Goal: Task Accomplishment & Management: Manage account settings

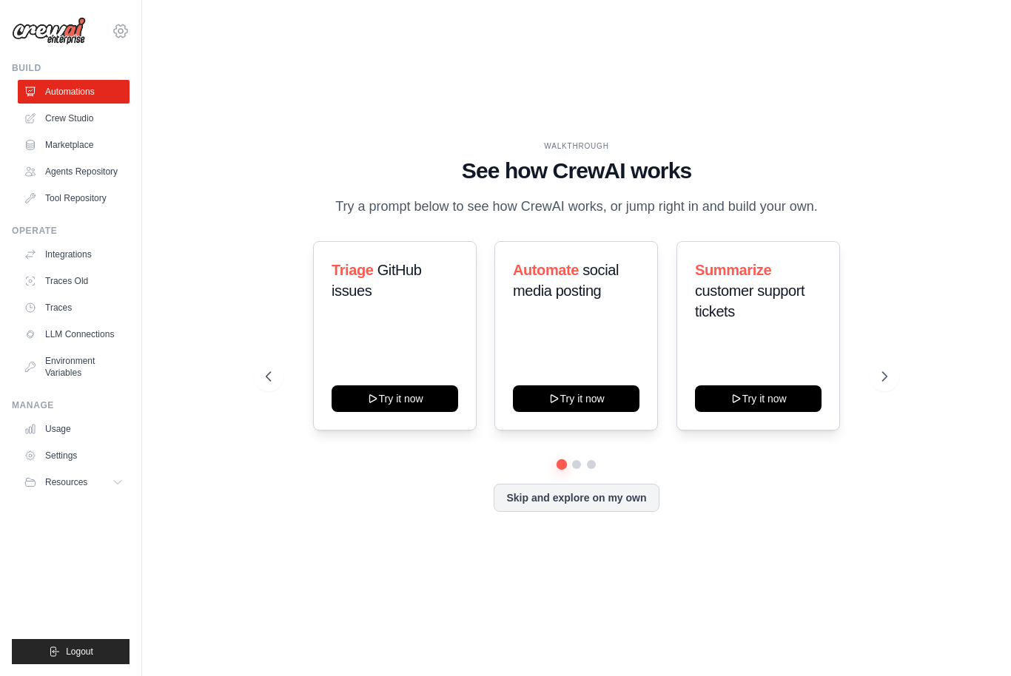
click at [124, 36] on icon at bounding box center [120, 30] width 13 height 13
click at [171, 87] on span "Settings" at bounding box center [185, 91] width 117 height 15
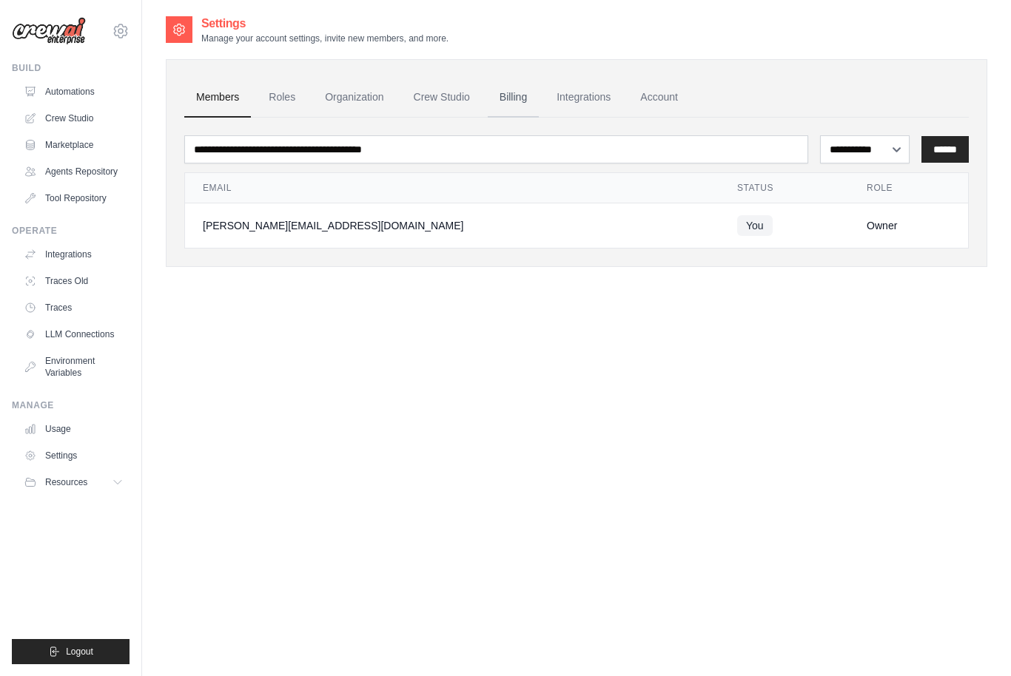
click at [522, 101] on link "Billing" at bounding box center [513, 98] width 51 height 40
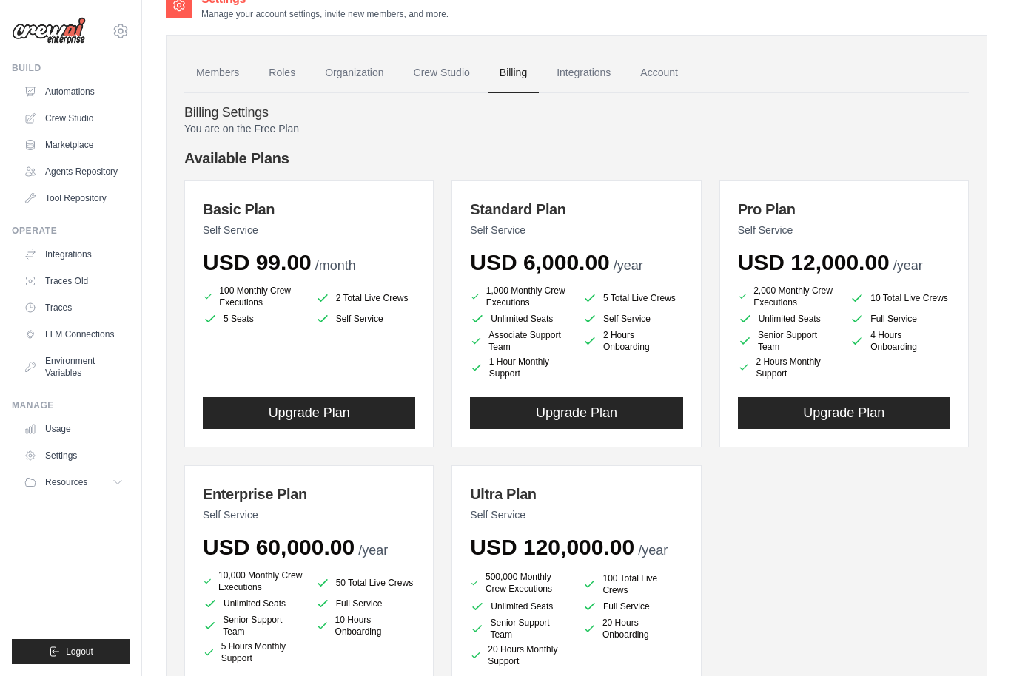
scroll to position [39, 0]
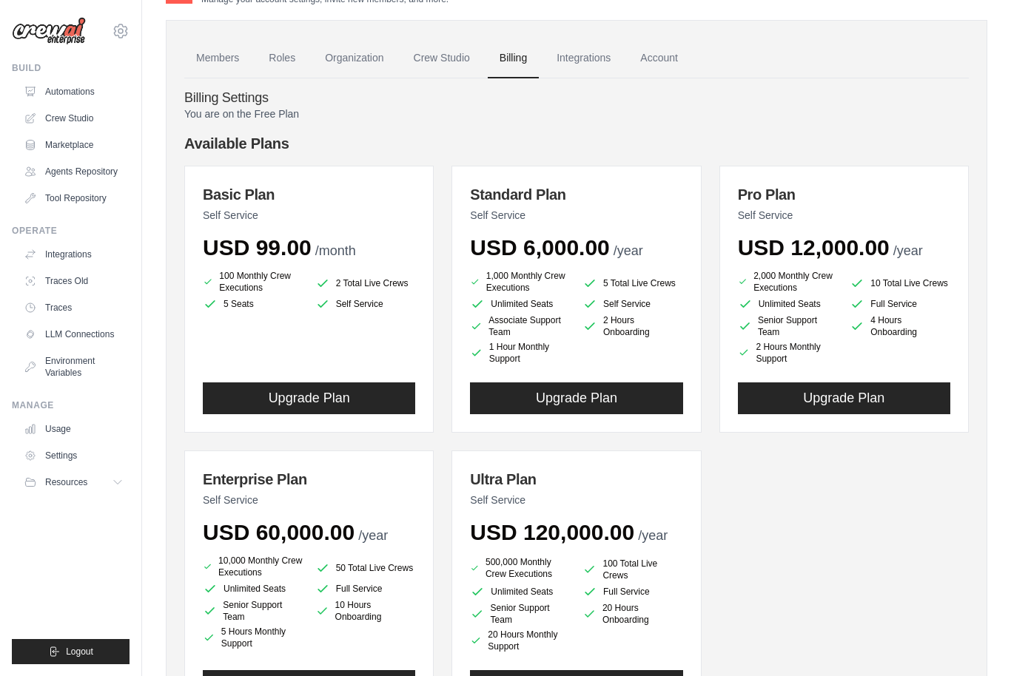
click at [404, 115] on p "You are on the Free Plan" at bounding box center [576, 114] width 784 height 15
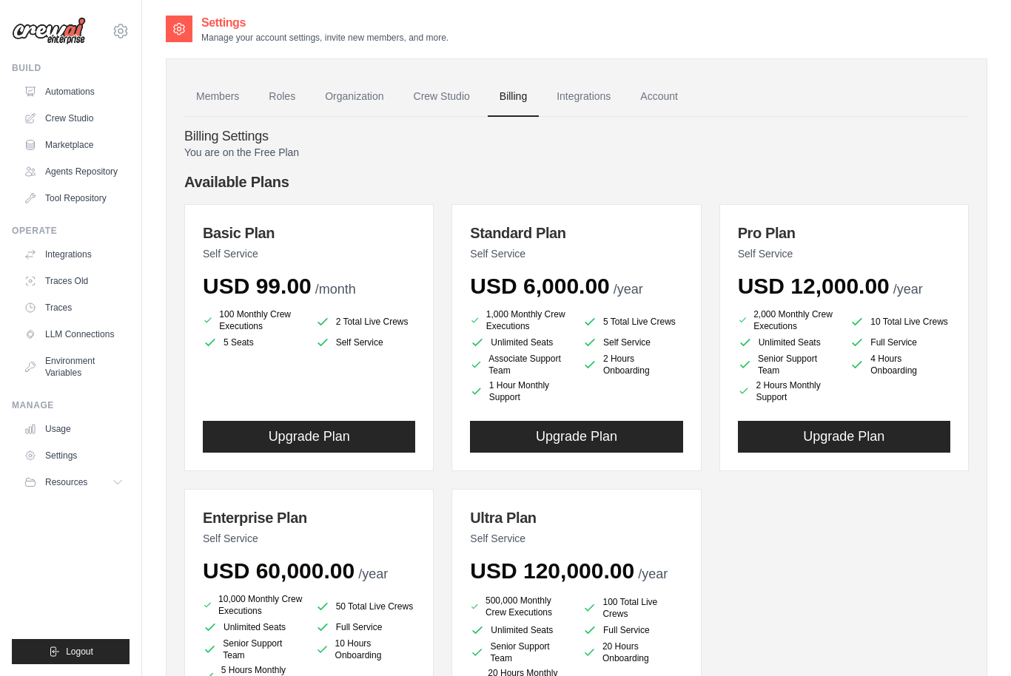
scroll to position [0, 0]
drag, startPoint x: 360, startPoint y: 385, endPoint x: 355, endPoint y: 274, distance: 111.1
click at [355, 274] on div "Basic Plan Self Service USD 99.00 /month 100 Monthly Crew Executions 2 Total Li…" at bounding box center [308, 338] width 249 height 267
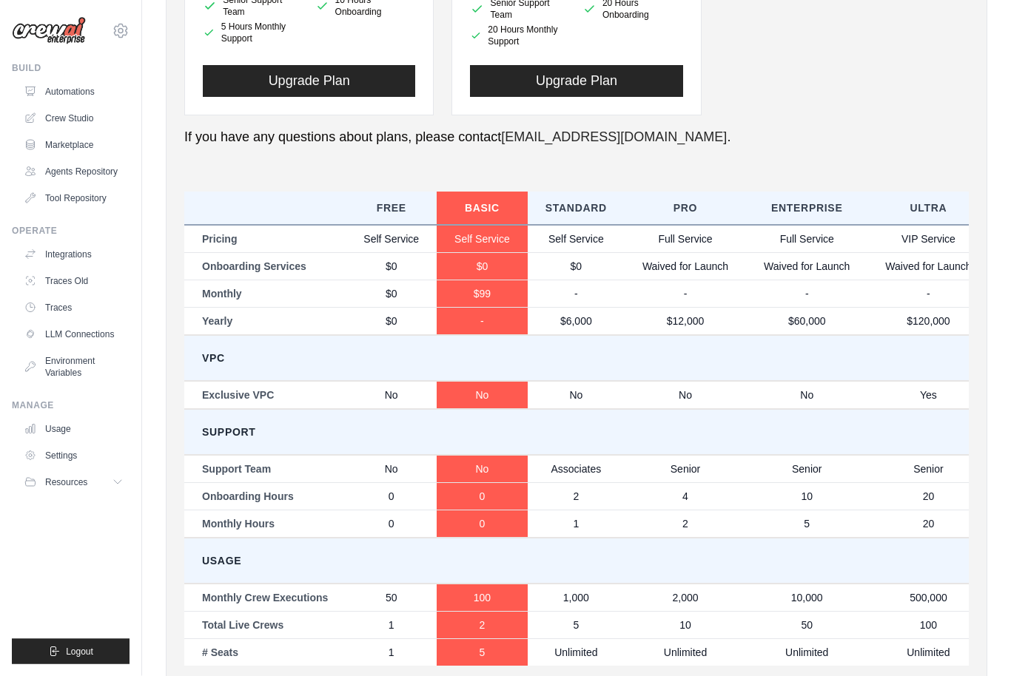
scroll to position [644, 0]
click at [77, 497] on ul "Build Automations Crew Studio Marketplace Agents Repository GitHub" at bounding box center [71, 363] width 118 height 602
click at [78, 494] on ul "Build Automations Crew Studio Marketplace Agents Repository GitHub" at bounding box center [71, 363] width 118 height 602
click at [95, 479] on button "Resources" at bounding box center [75, 483] width 112 height 24
click at [110, 335] on link "LLM Connections" at bounding box center [75, 335] width 112 height 24
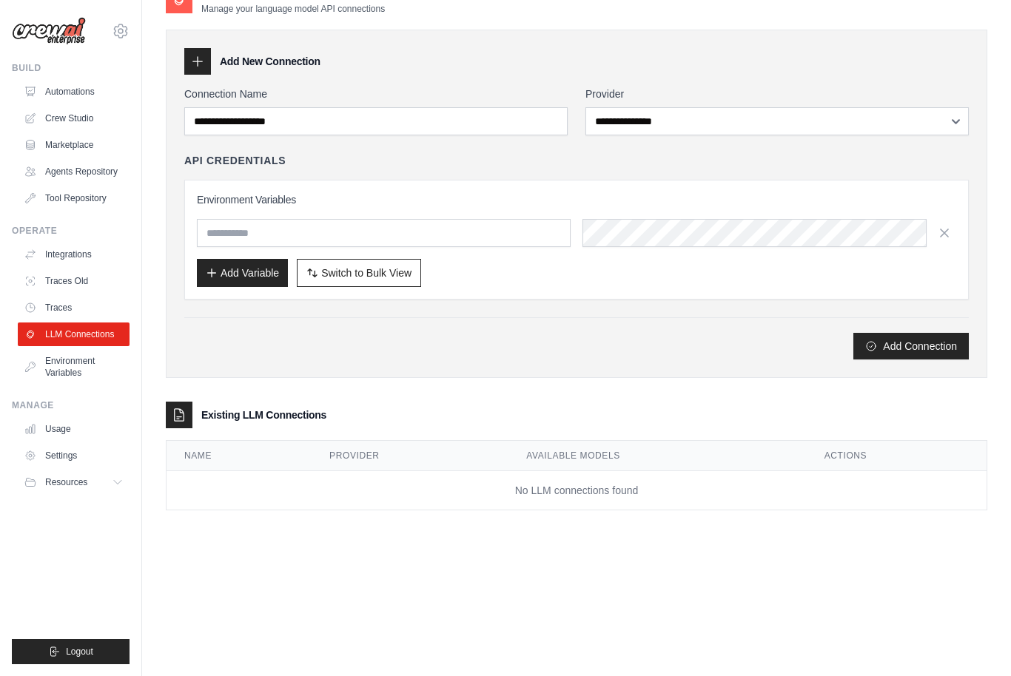
scroll to position [30, 0]
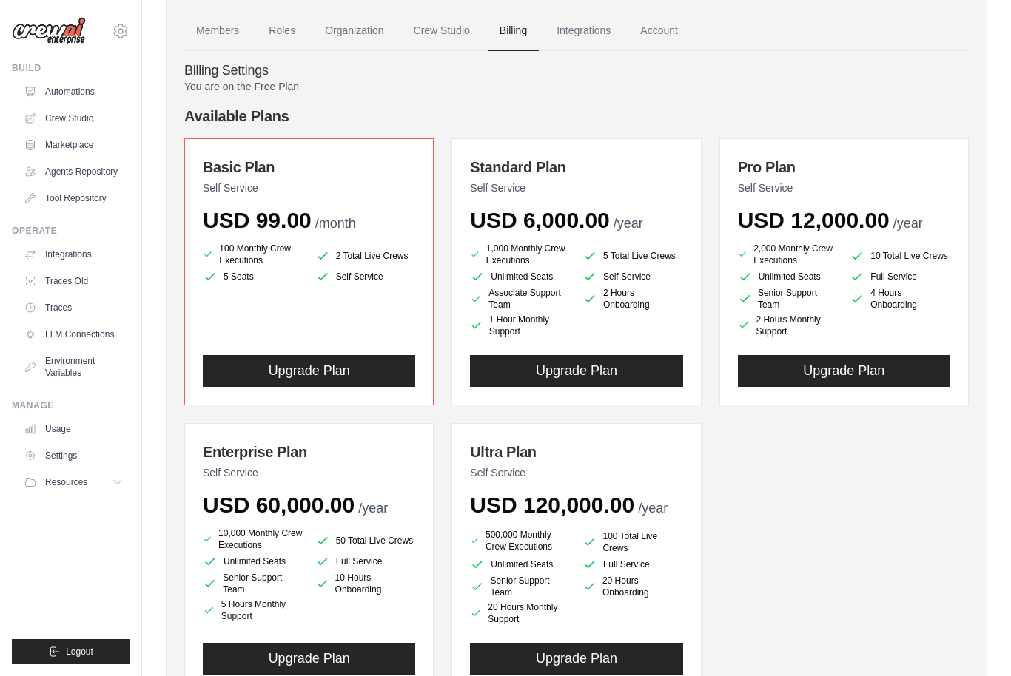
scroll to position [62, 0]
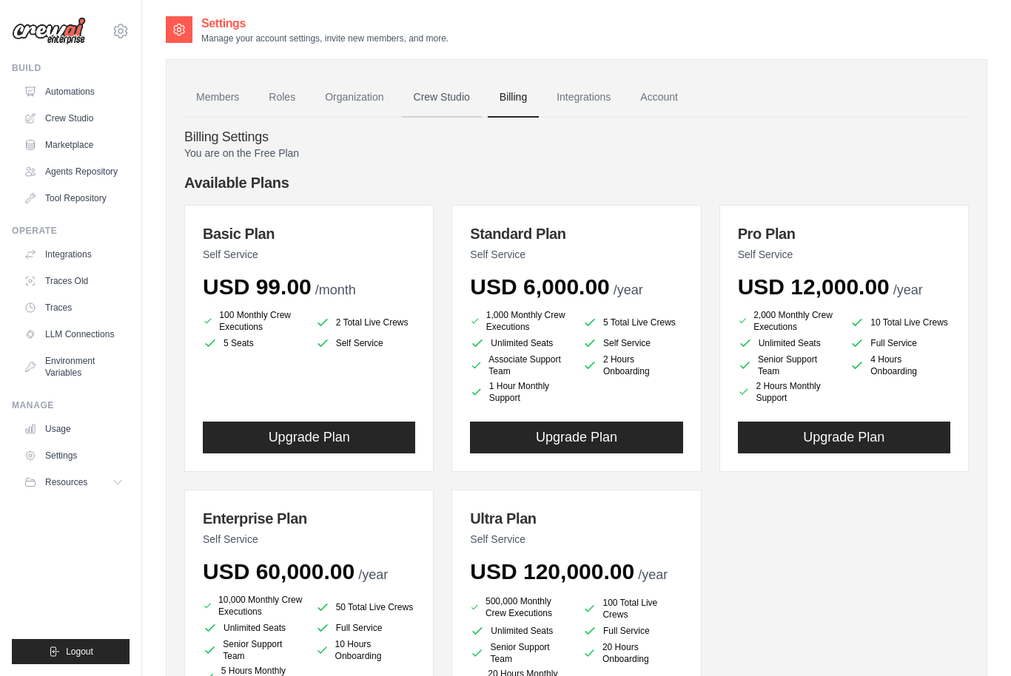
click at [453, 93] on link "Crew Studio" at bounding box center [442, 98] width 80 height 40
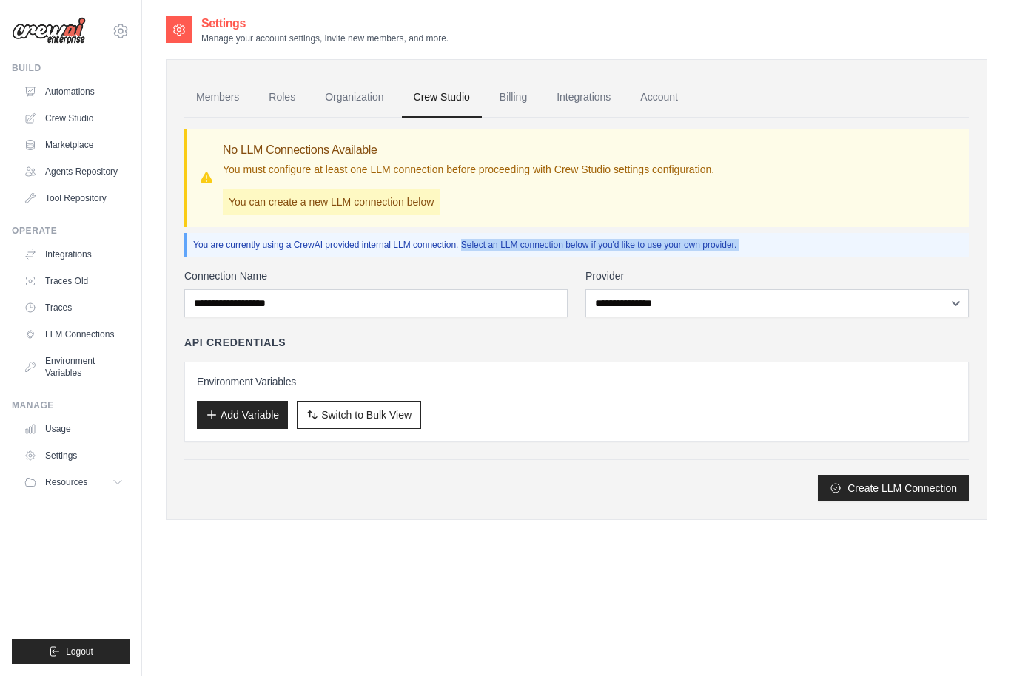
drag, startPoint x: 454, startPoint y: 244, endPoint x: 463, endPoint y: 257, distance: 15.4
click at [463, 257] on div "**********" at bounding box center [576, 310] width 784 height 384
click at [593, 104] on link "Integrations" at bounding box center [584, 98] width 78 height 40
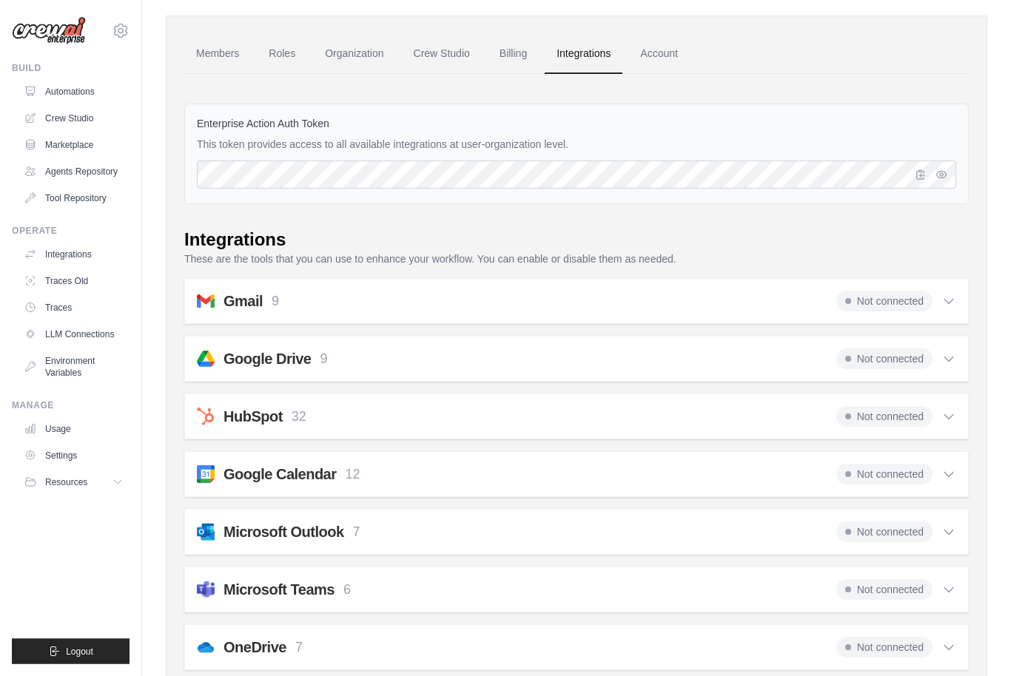
scroll to position [44, 0]
click at [535, 354] on div "Google Drive 9 Not connected" at bounding box center [576, 358] width 759 height 21
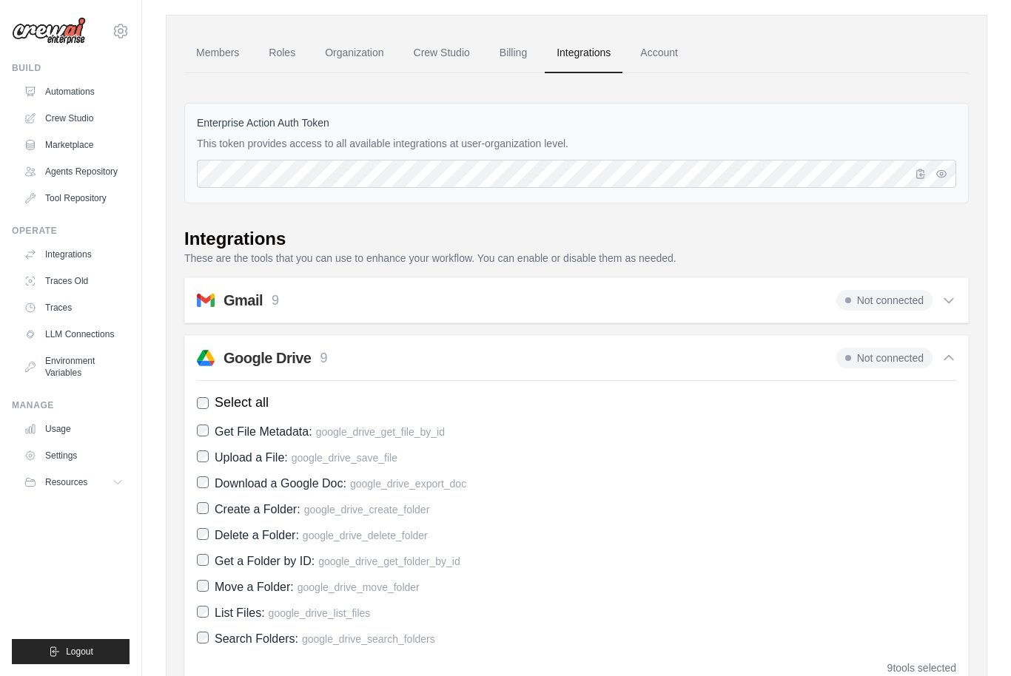
click at [535, 355] on div "Google Drive 9 Not connected" at bounding box center [576, 358] width 759 height 21
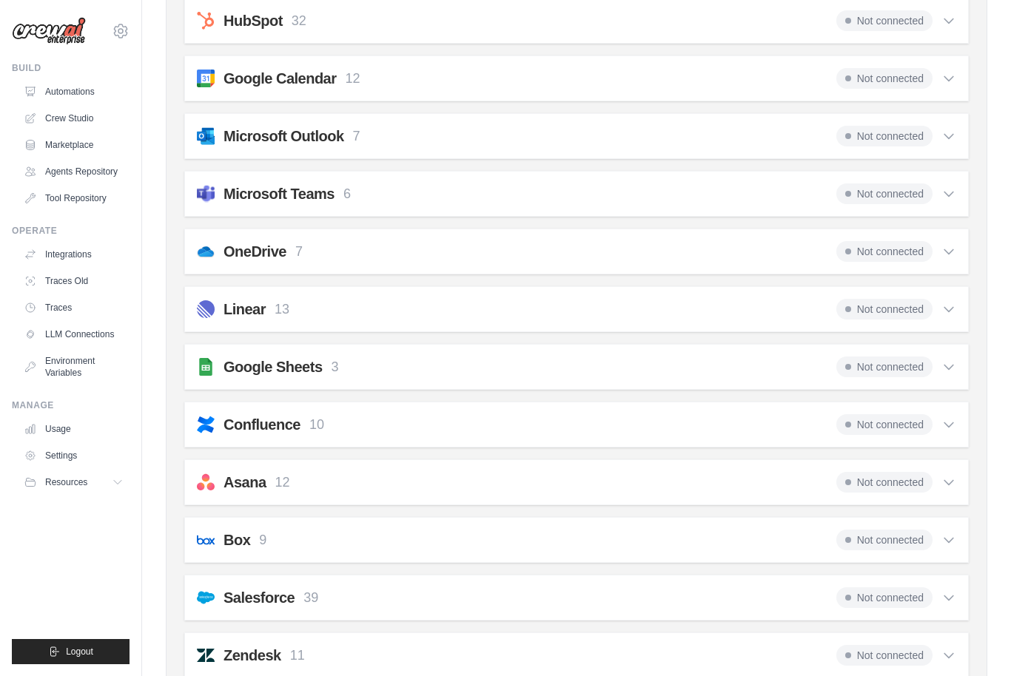
scroll to position [392, 0]
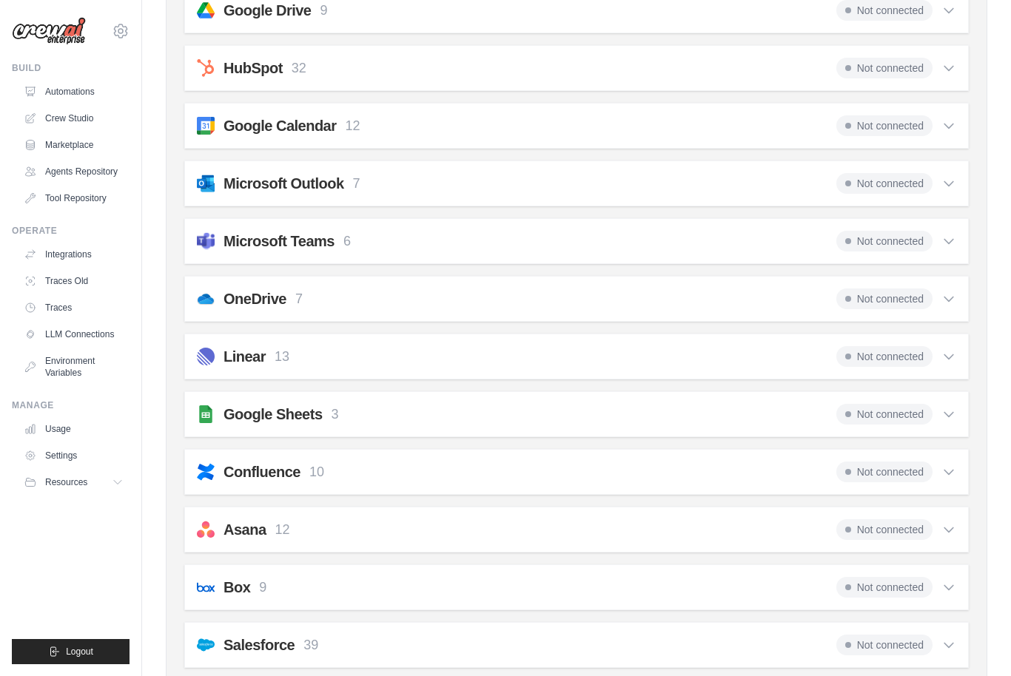
click at [506, 191] on div "Microsoft Outlook 7 Not connected" at bounding box center [576, 183] width 759 height 21
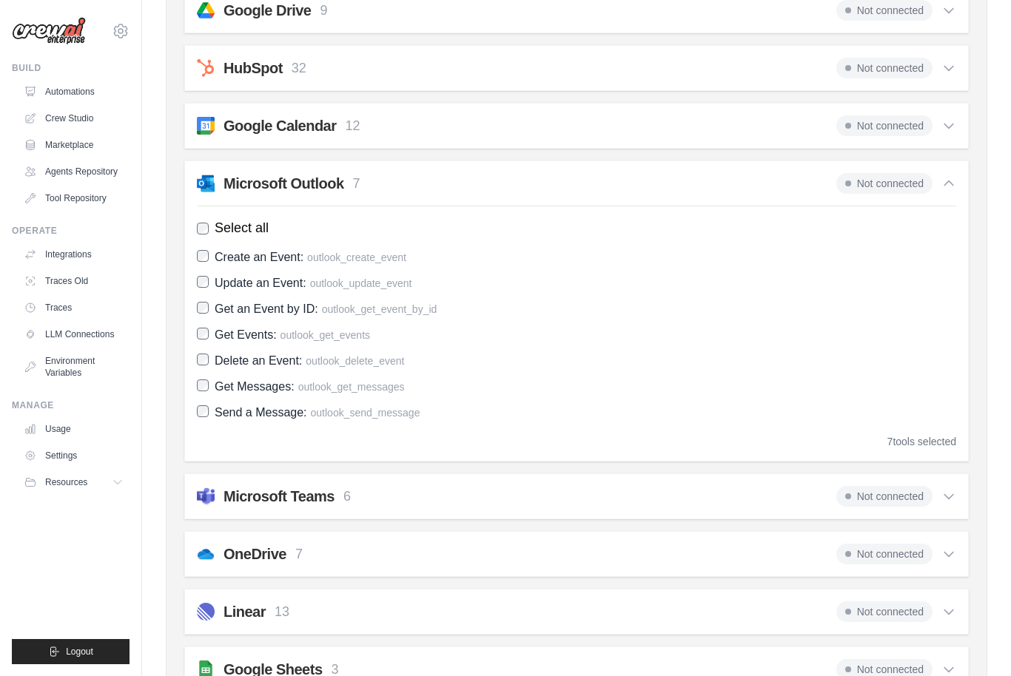
click at [888, 182] on span "Not connected" at bounding box center [884, 183] width 96 height 21
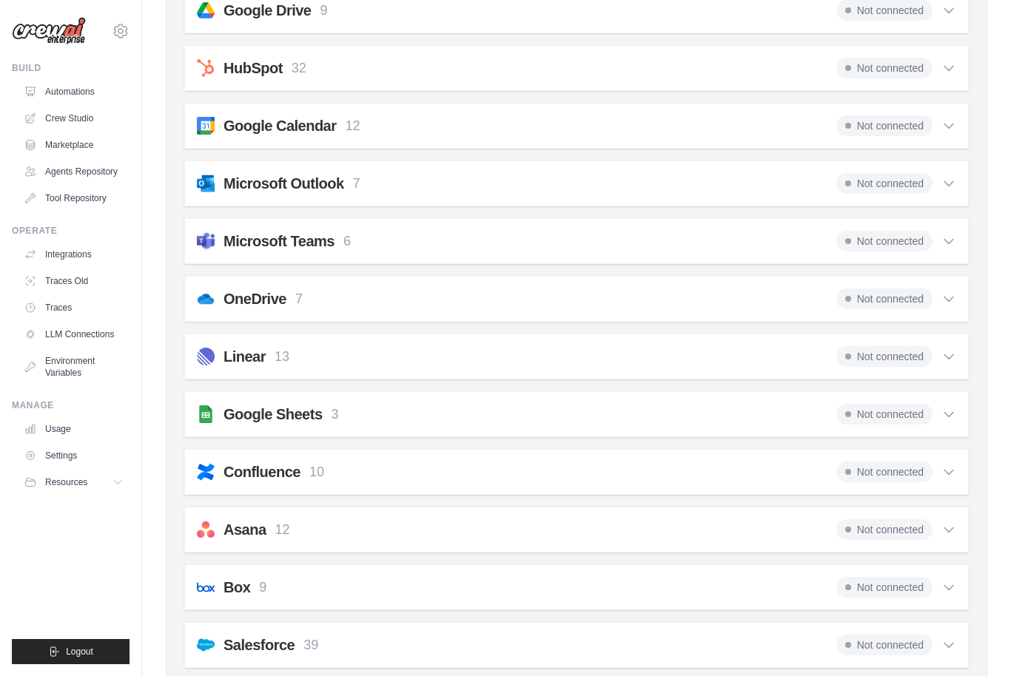
click at [888, 182] on span "Not connected" at bounding box center [884, 183] width 96 height 21
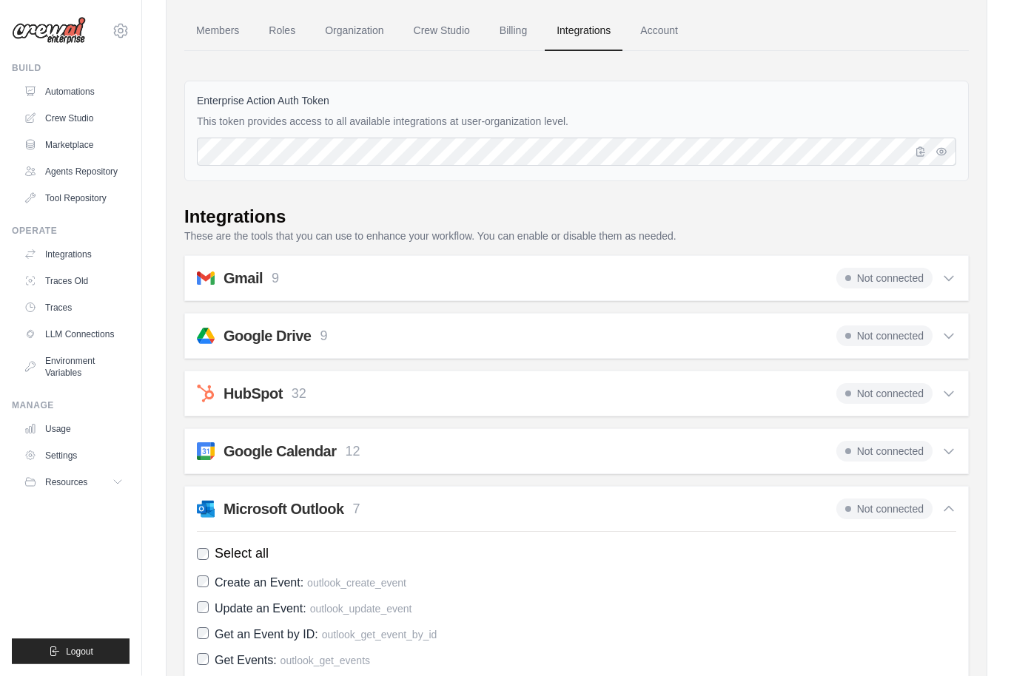
scroll to position [0, 0]
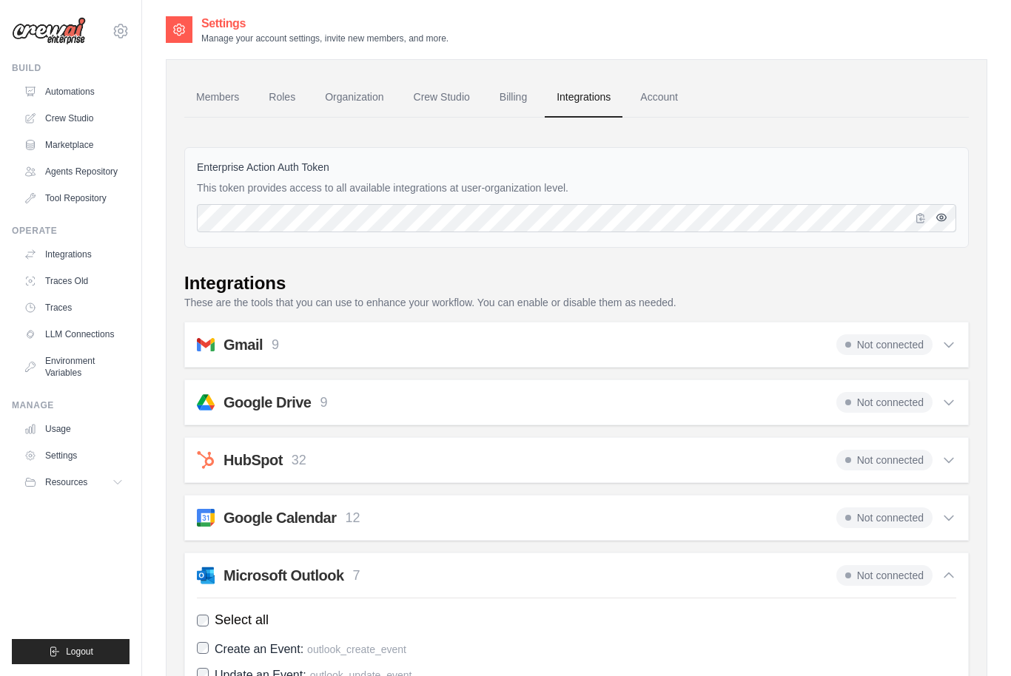
click at [947, 220] on button "button" at bounding box center [941, 218] width 18 height 18
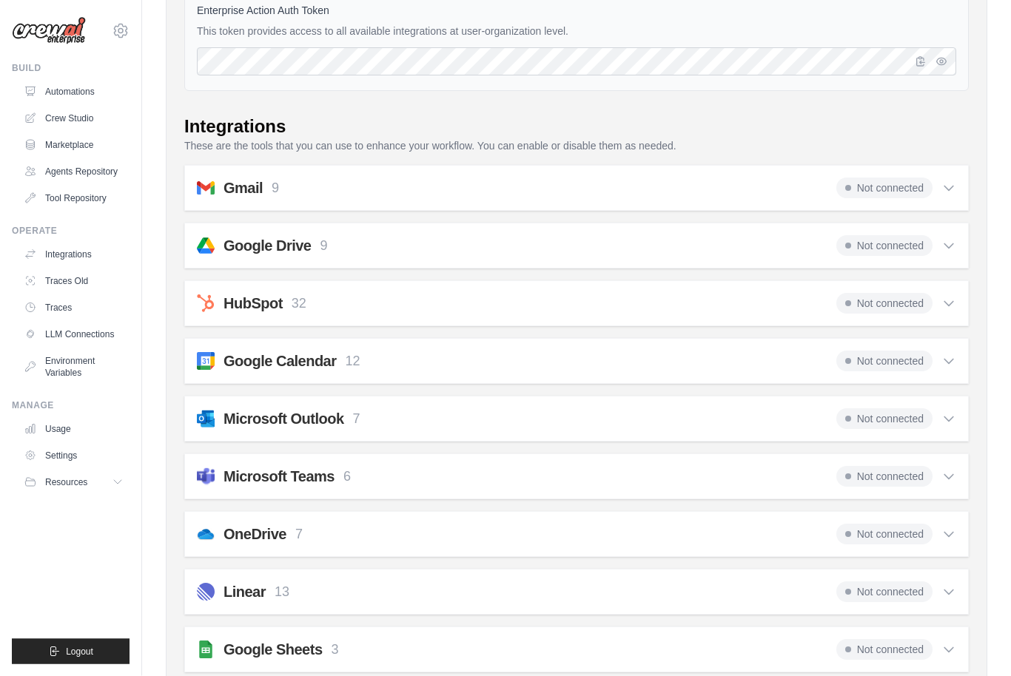
scroll to position [155, 0]
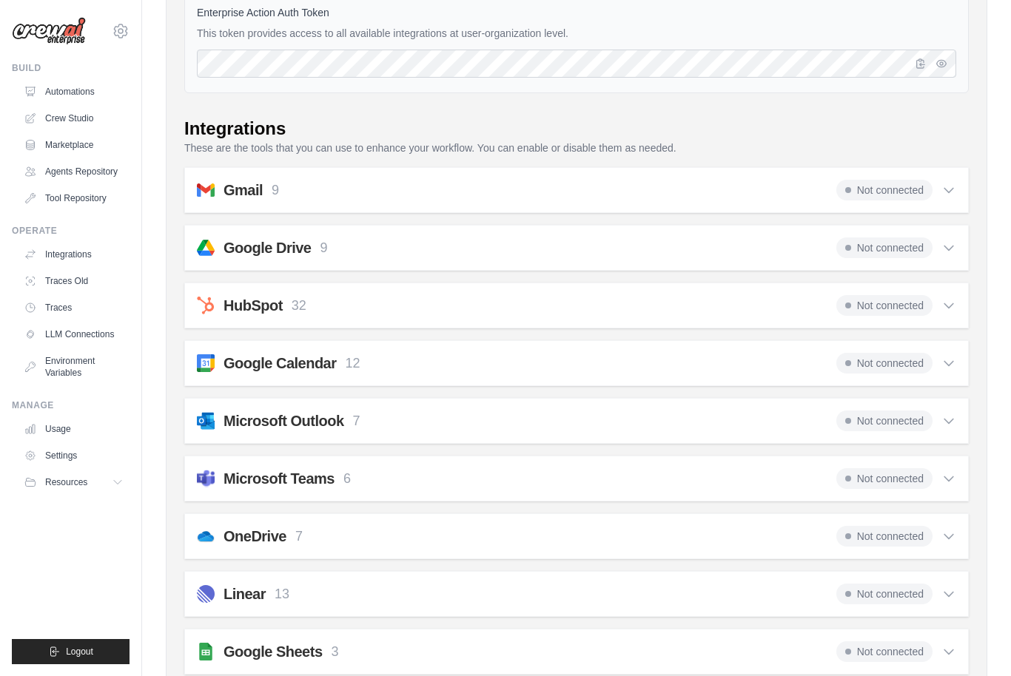
click at [857, 252] on span "Not connected" at bounding box center [884, 248] width 96 height 21
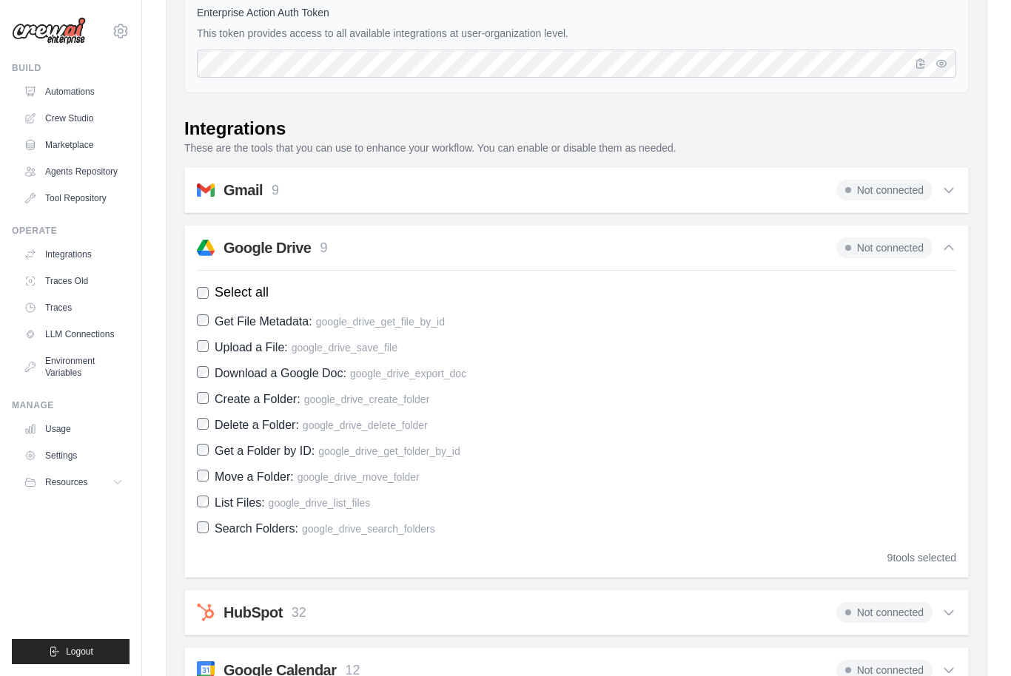
click at [857, 250] on span "Not connected" at bounding box center [884, 248] width 96 height 21
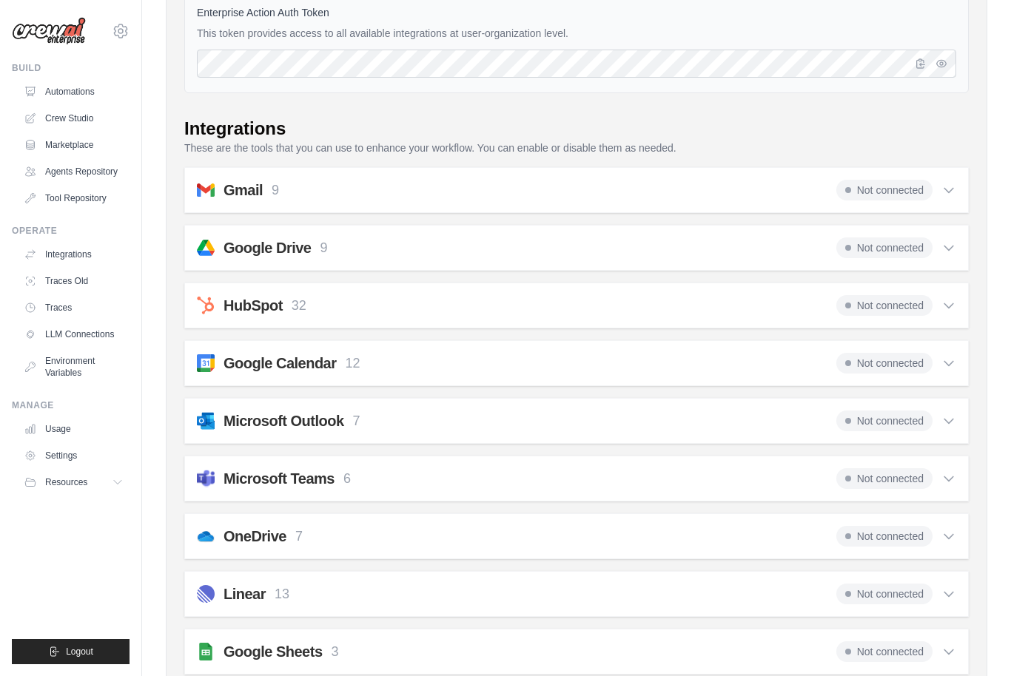
click at [857, 250] on span "Not connected" at bounding box center [884, 248] width 96 height 21
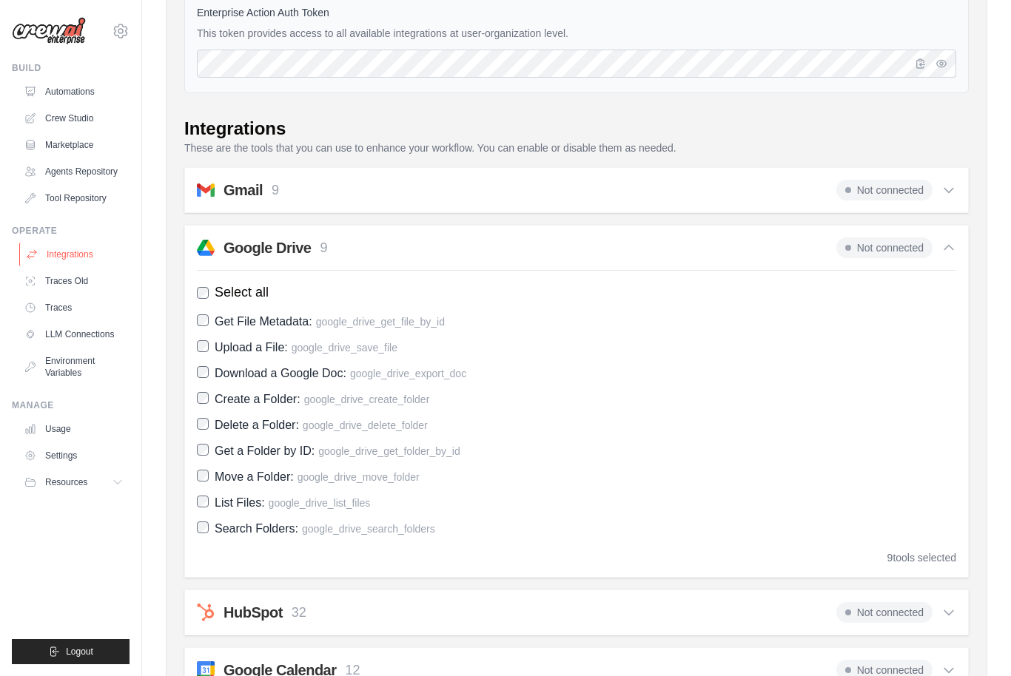
click at [83, 259] on link "Integrations" at bounding box center [75, 255] width 112 height 24
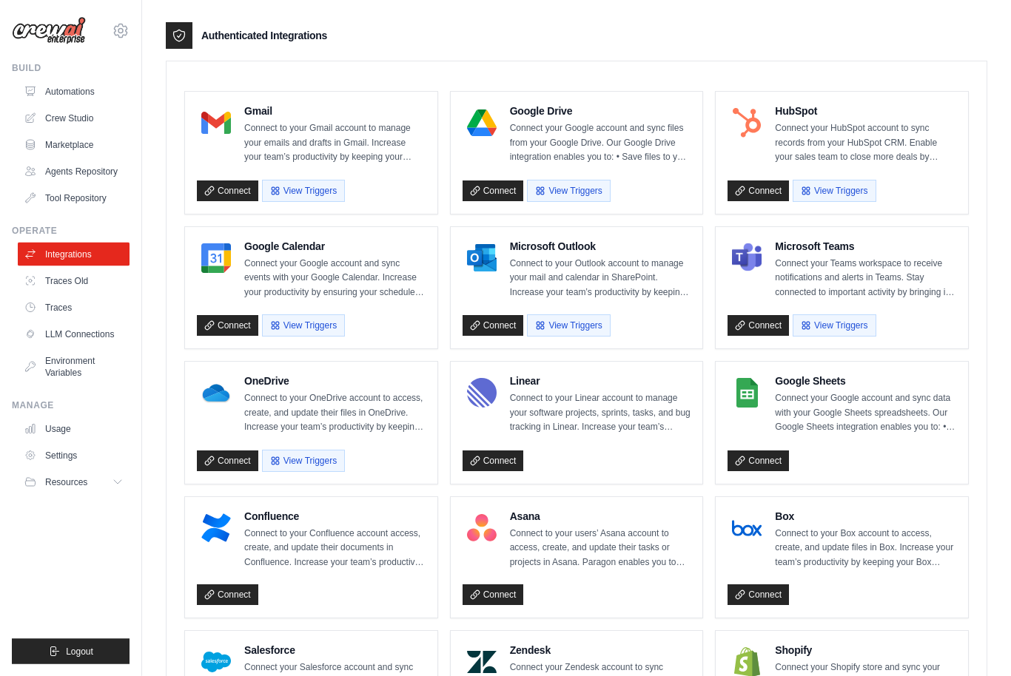
scroll to position [365, 0]
click at [496, 325] on link "Connect" at bounding box center [492, 325] width 61 height 21
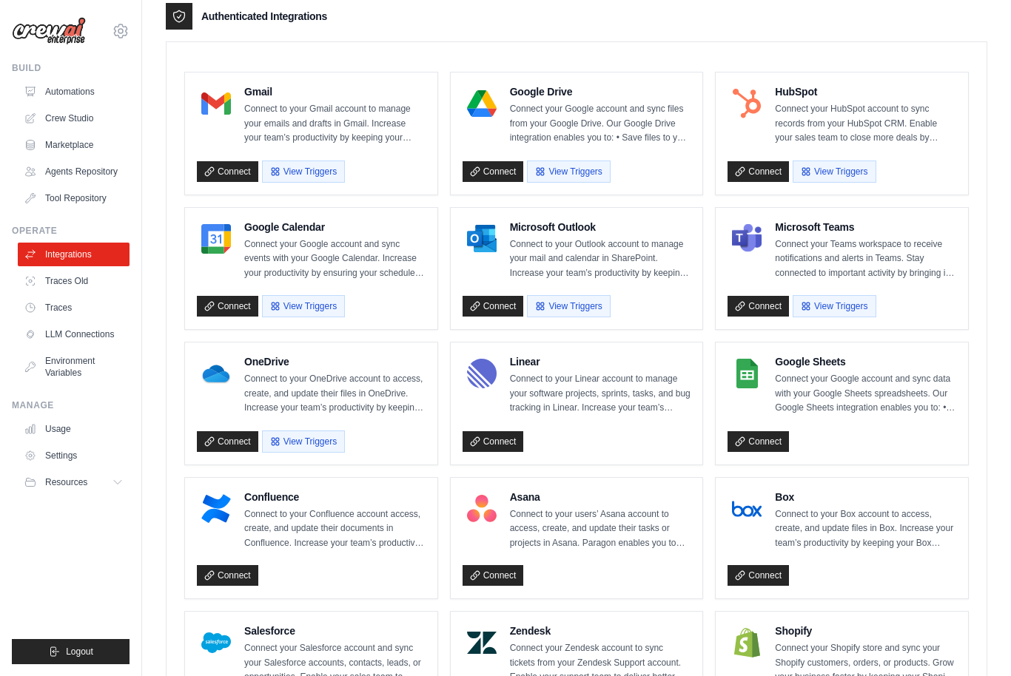
scroll to position [383, 0]
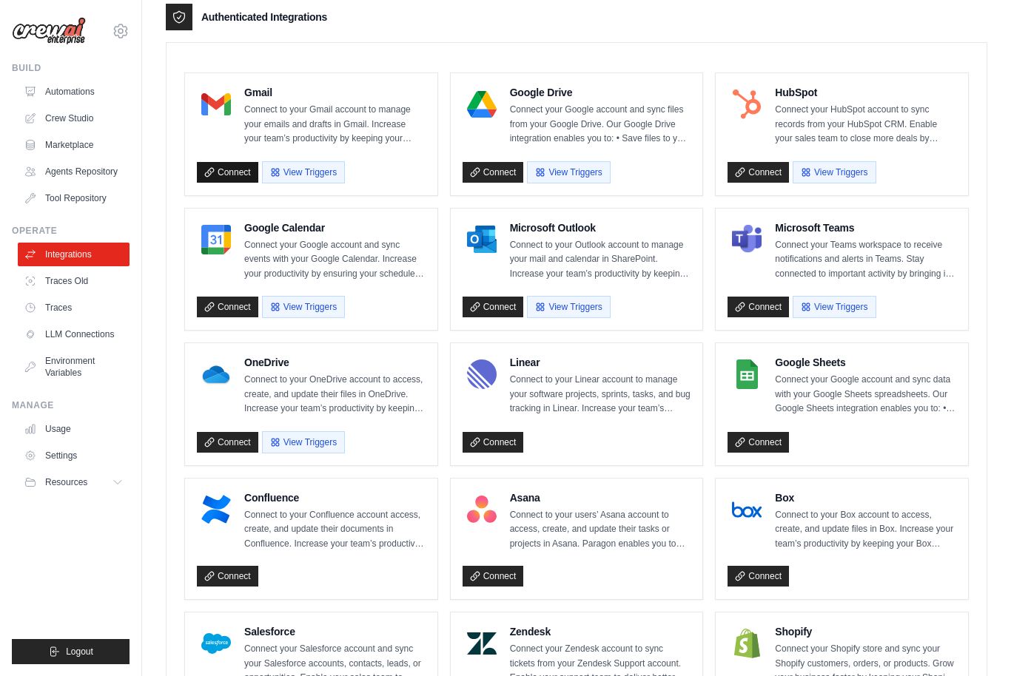
click at [236, 172] on link "Connect" at bounding box center [227, 172] width 61 height 21
